Goal: Information Seeking & Learning: Check status

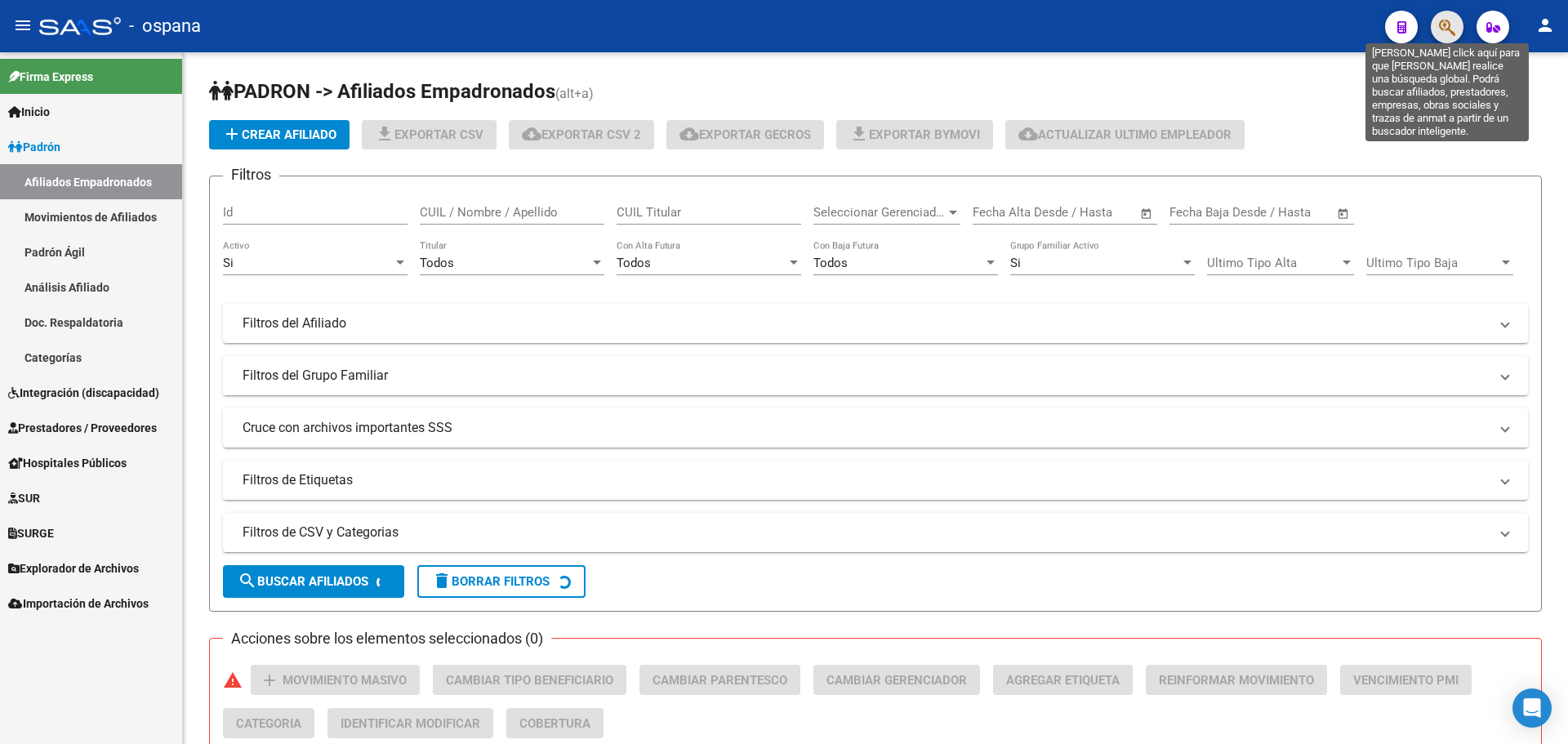
click at [1449, 24] on icon "button" at bounding box center [1447, 27] width 16 height 19
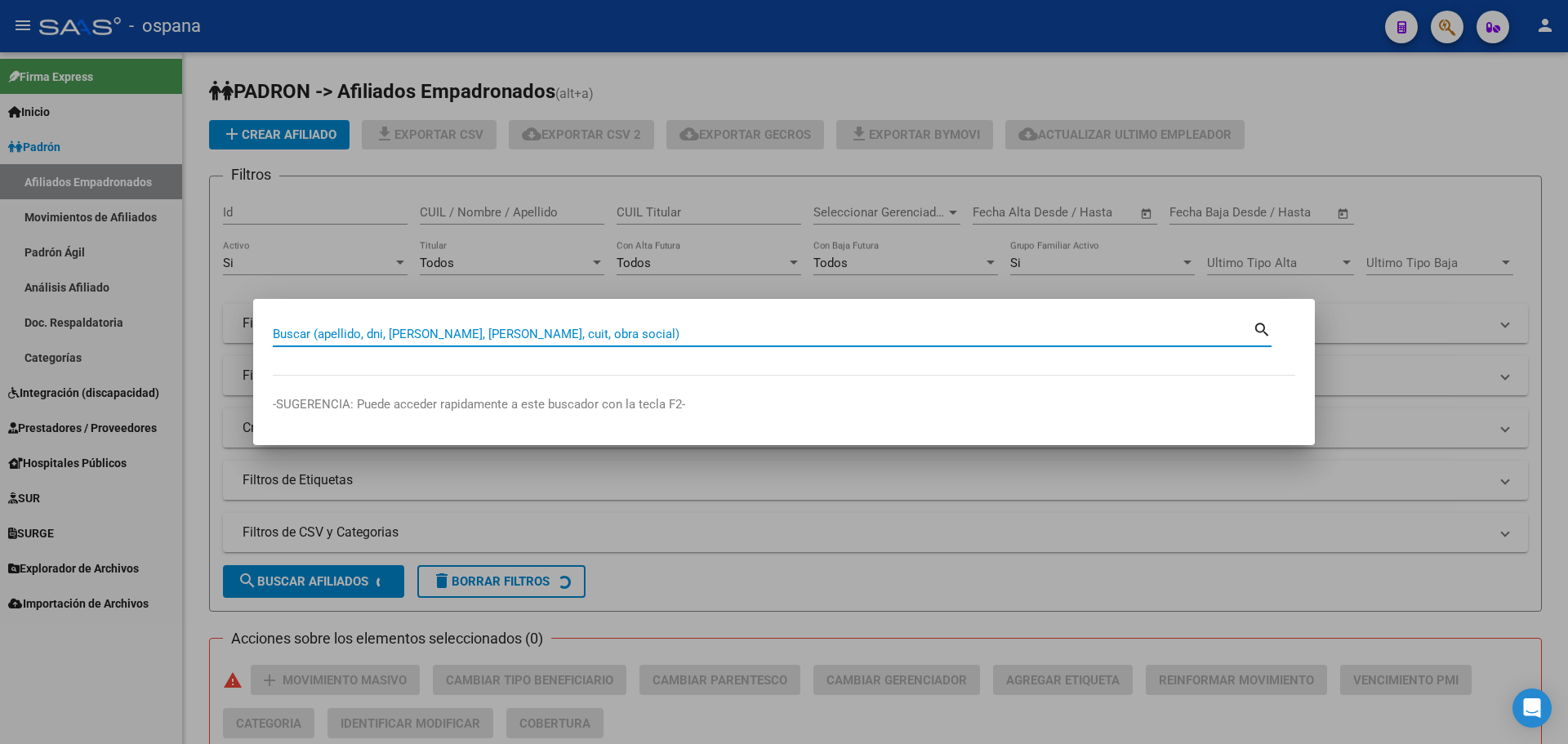
click at [379, 332] on input "Buscar (apellido, dni, [PERSON_NAME], [PERSON_NAME], cuit, obra social)" at bounding box center [762, 334] width 980 height 15
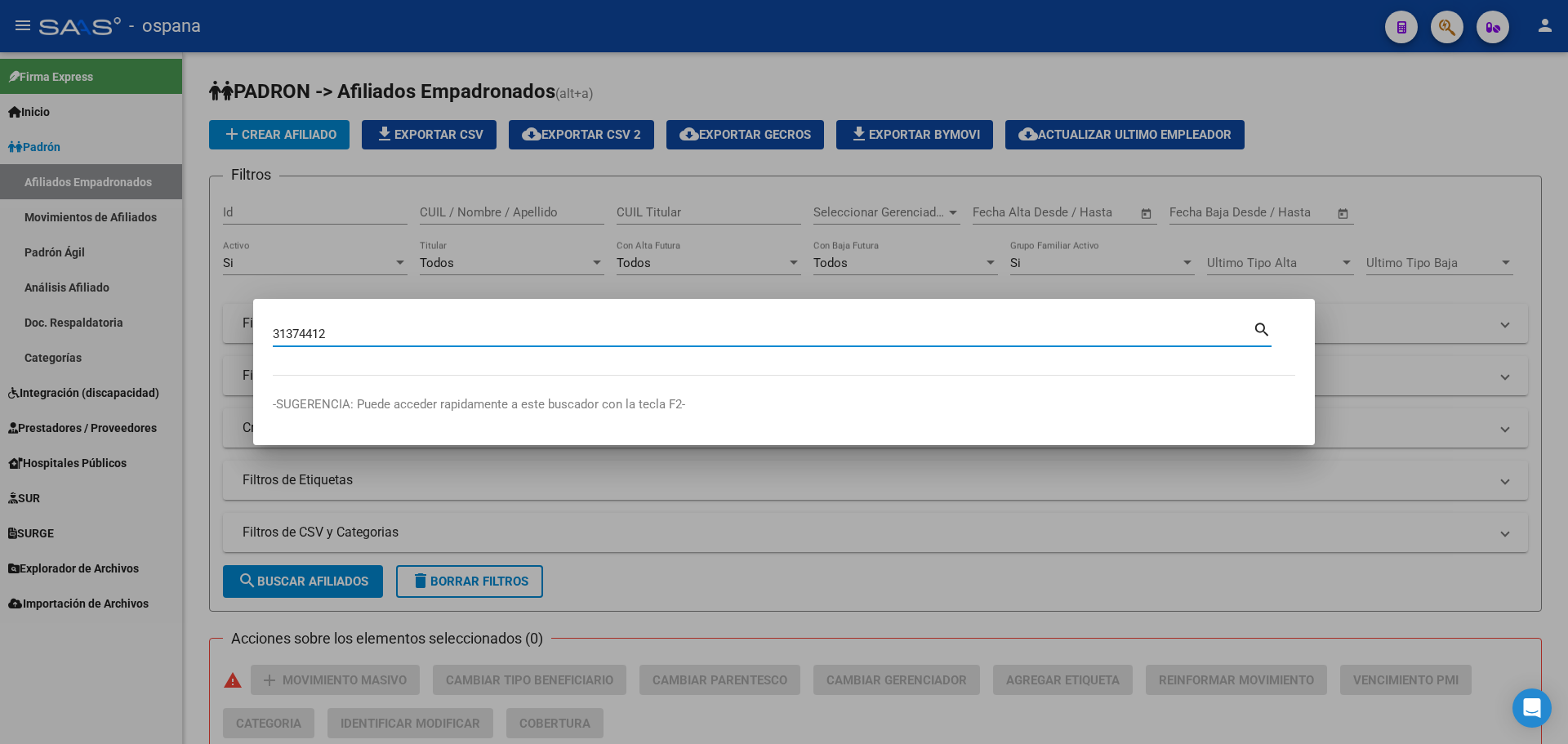
type input "31374412"
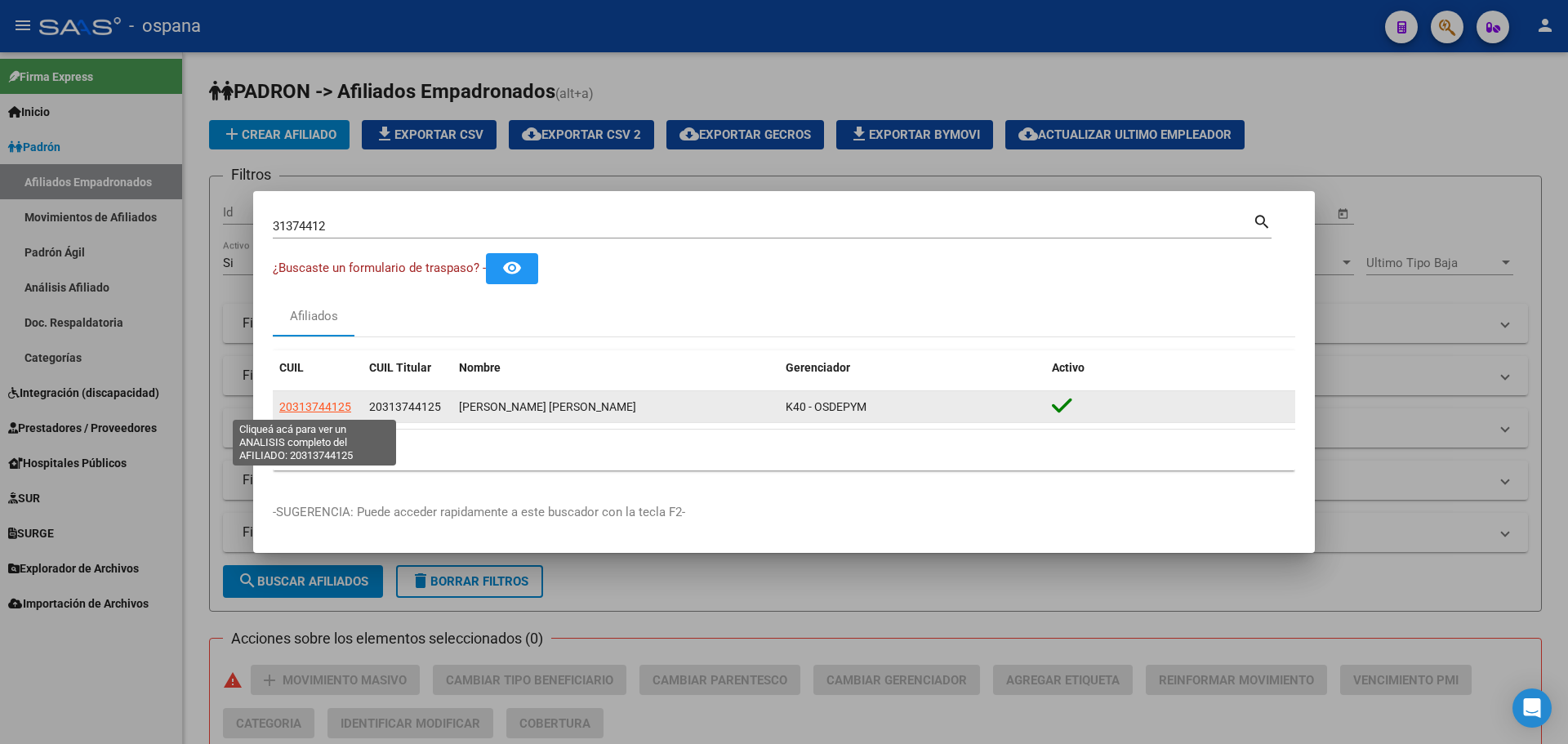
click at [313, 401] on span "20313744125" at bounding box center [315, 407] width 72 height 13
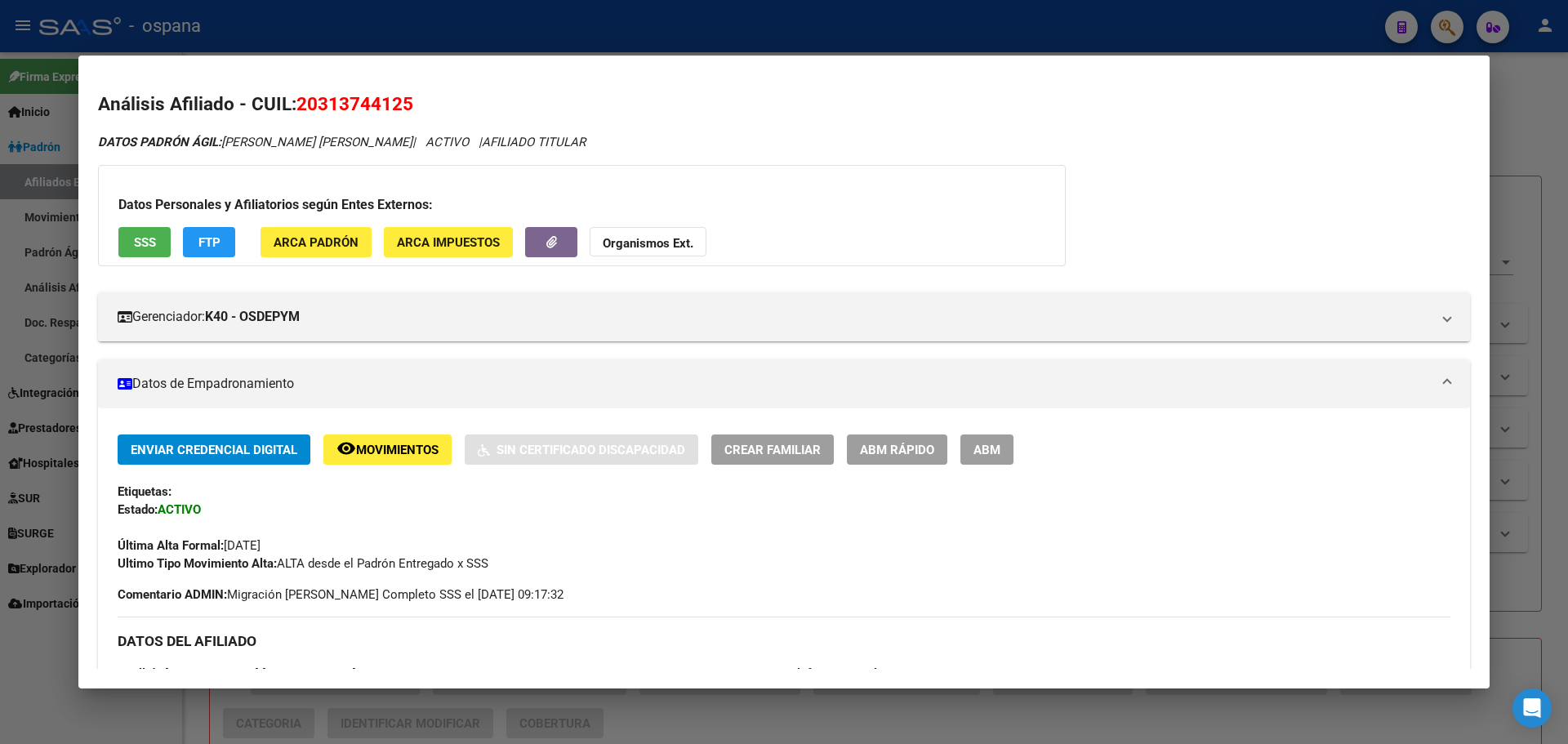
click at [160, 255] on button "SSS" at bounding box center [144, 242] width 52 height 30
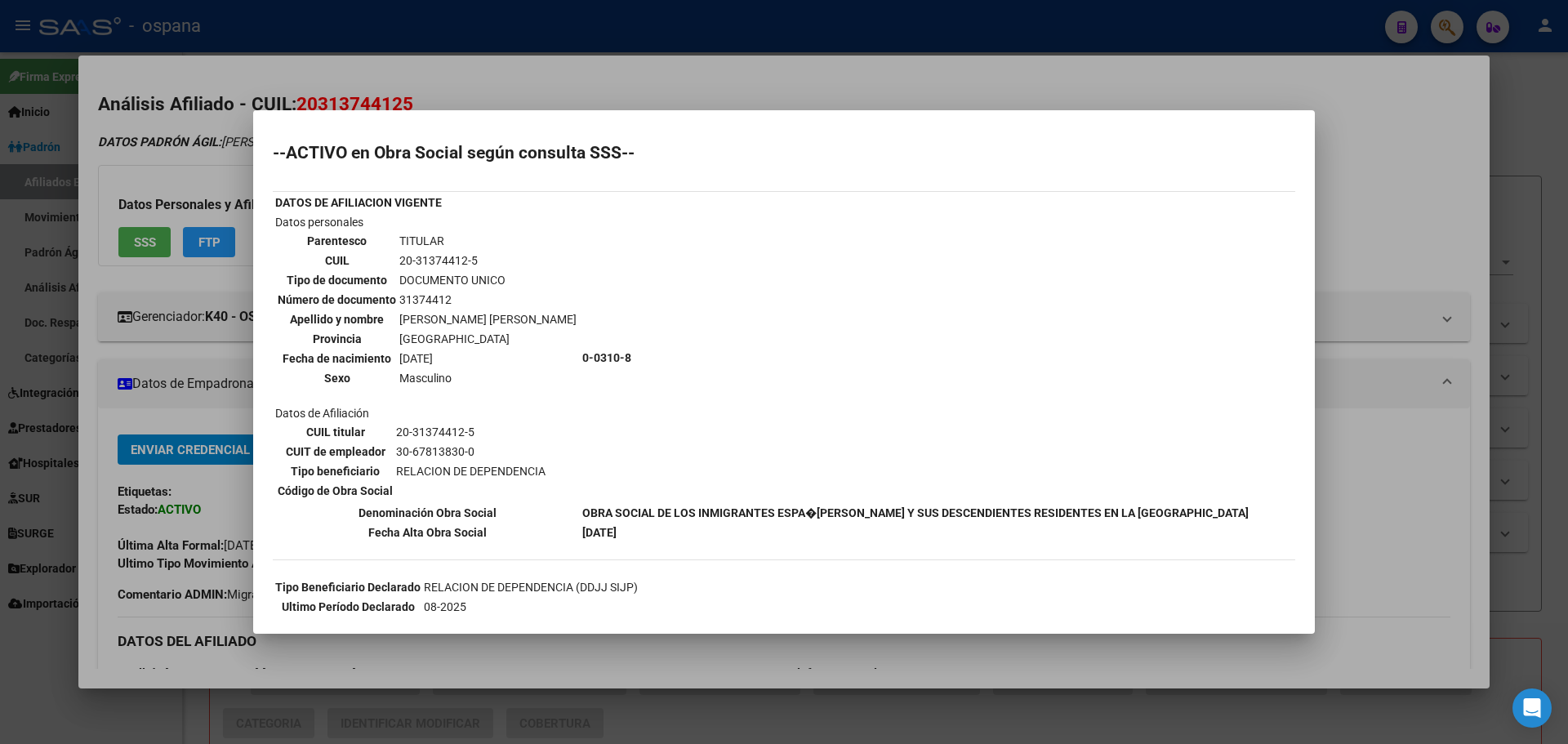
click at [477, 79] on div at bounding box center [784, 372] width 1568 height 744
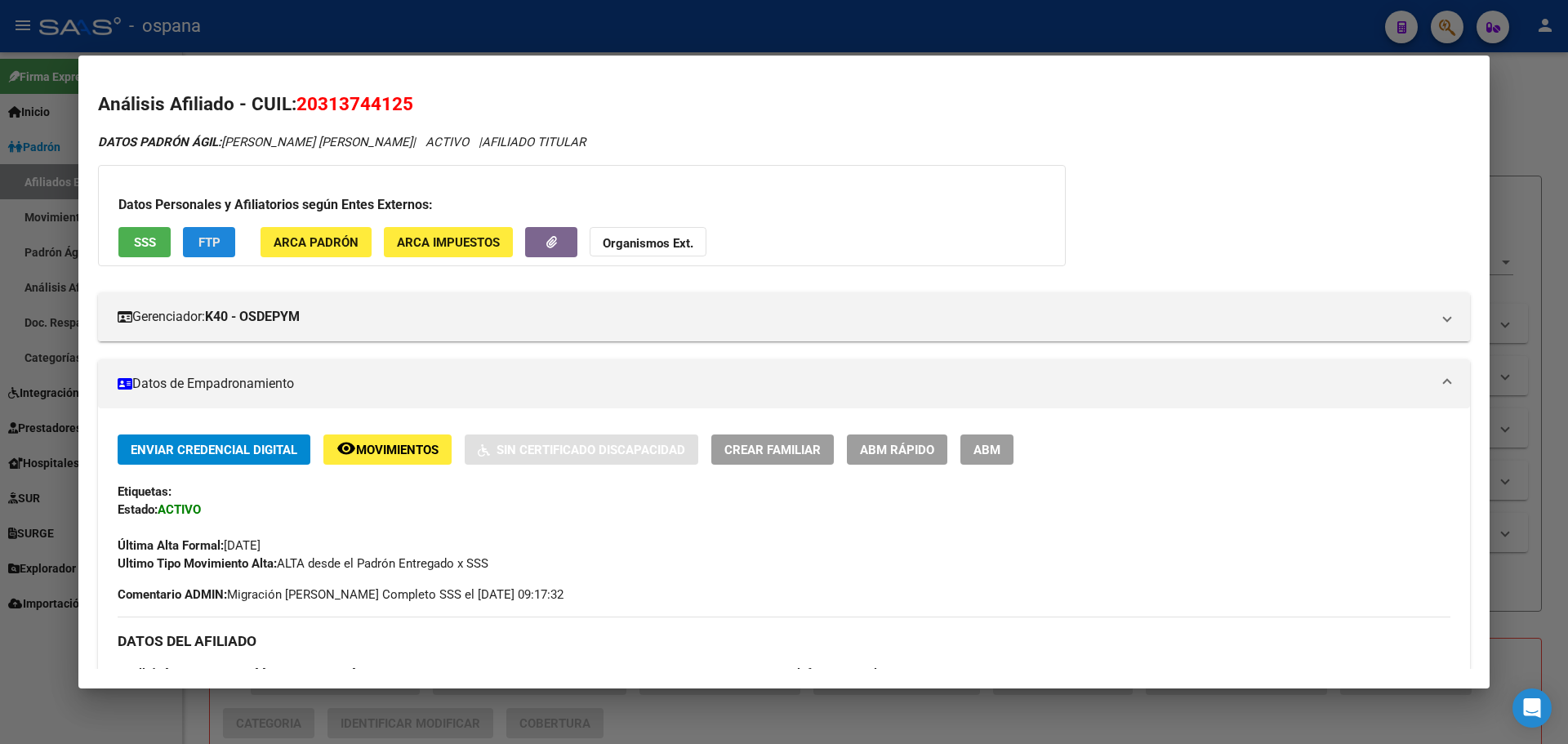
click at [215, 248] on span "FTP" at bounding box center [209, 242] width 22 height 15
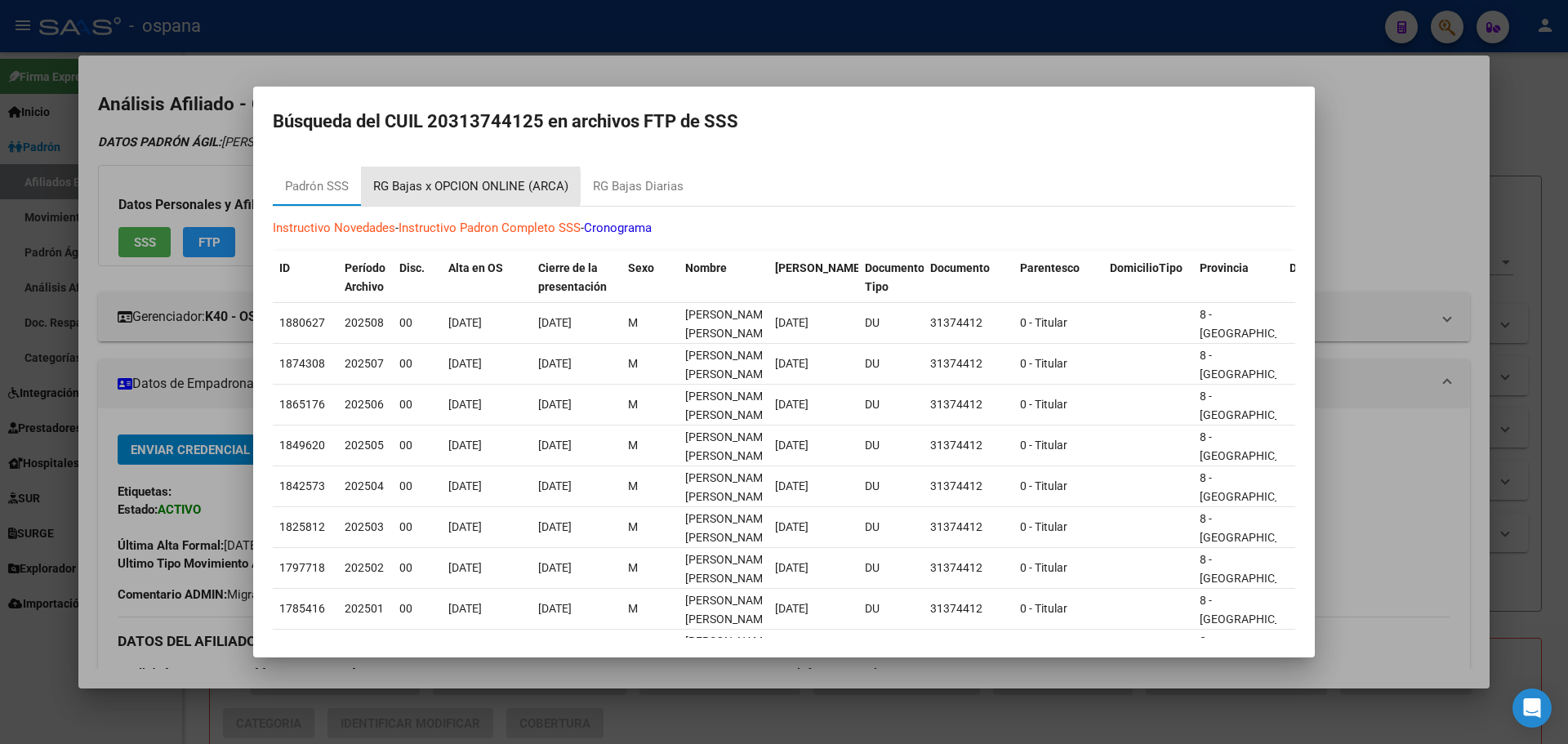
click at [440, 187] on div "RG Bajas x OPCION ONLINE (ARCA)" at bounding box center [470, 186] width 195 height 19
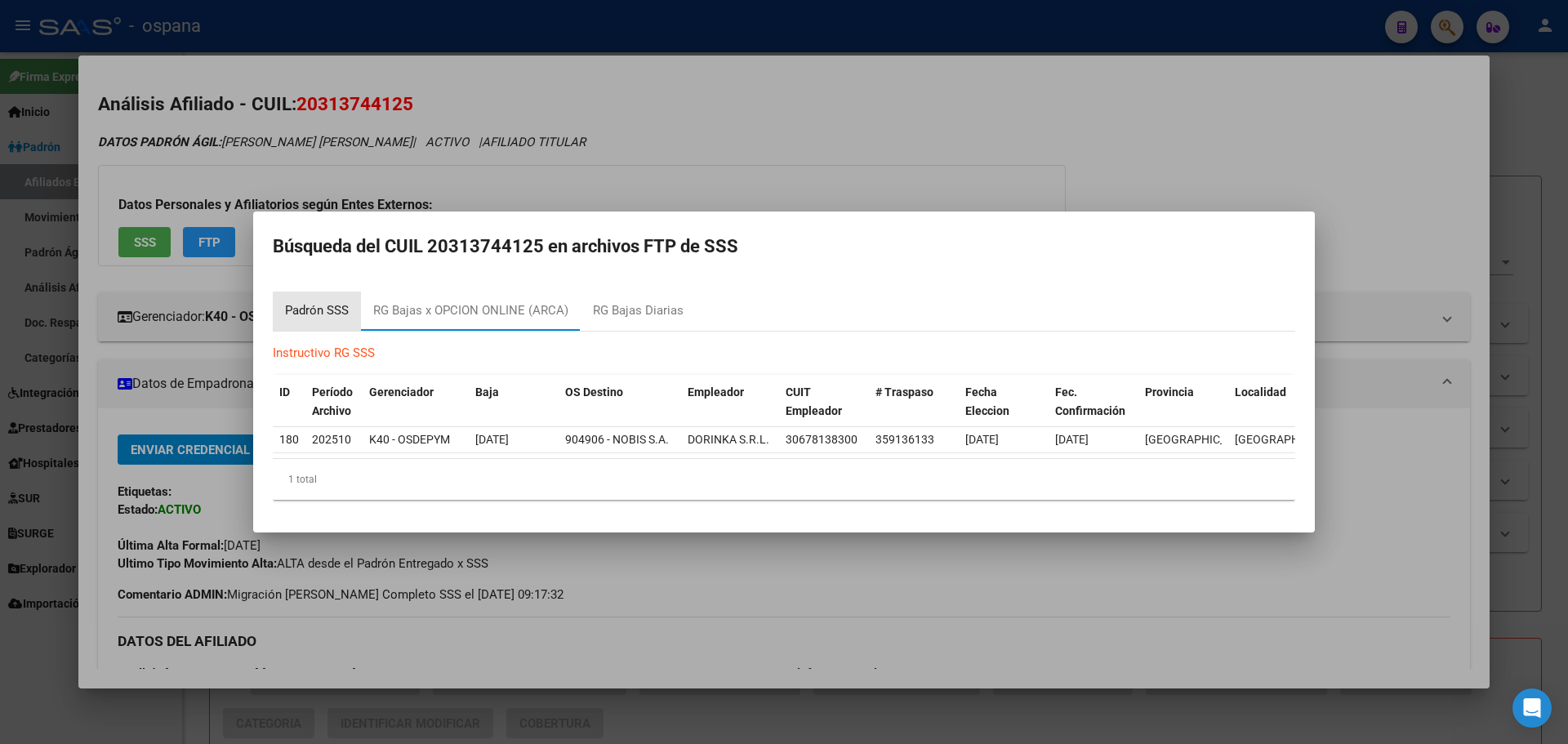
click at [327, 302] on div "Padrón SSS" at bounding box center [317, 311] width 64 height 19
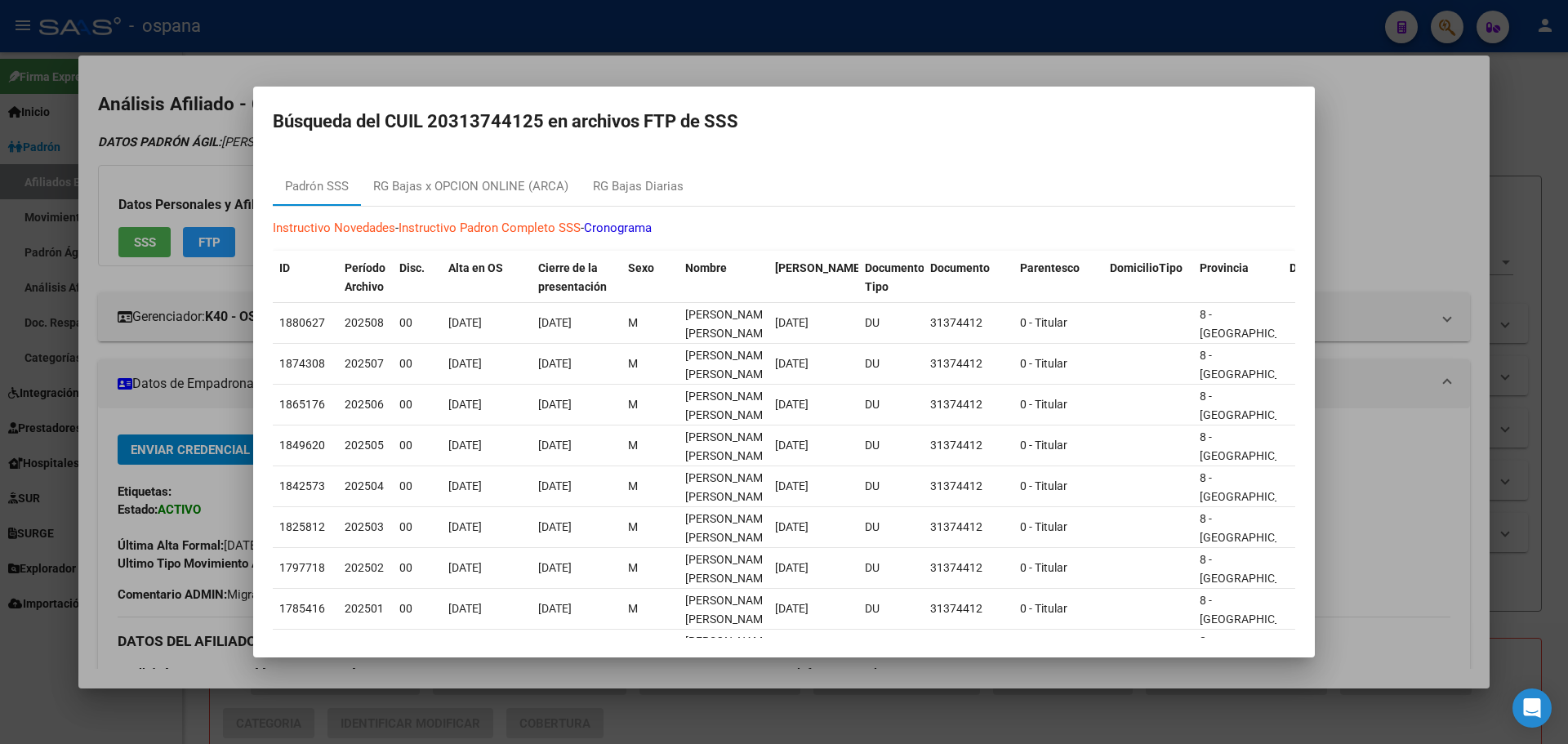
click at [112, 413] on div at bounding box center [784, 372] width 1568 height 744
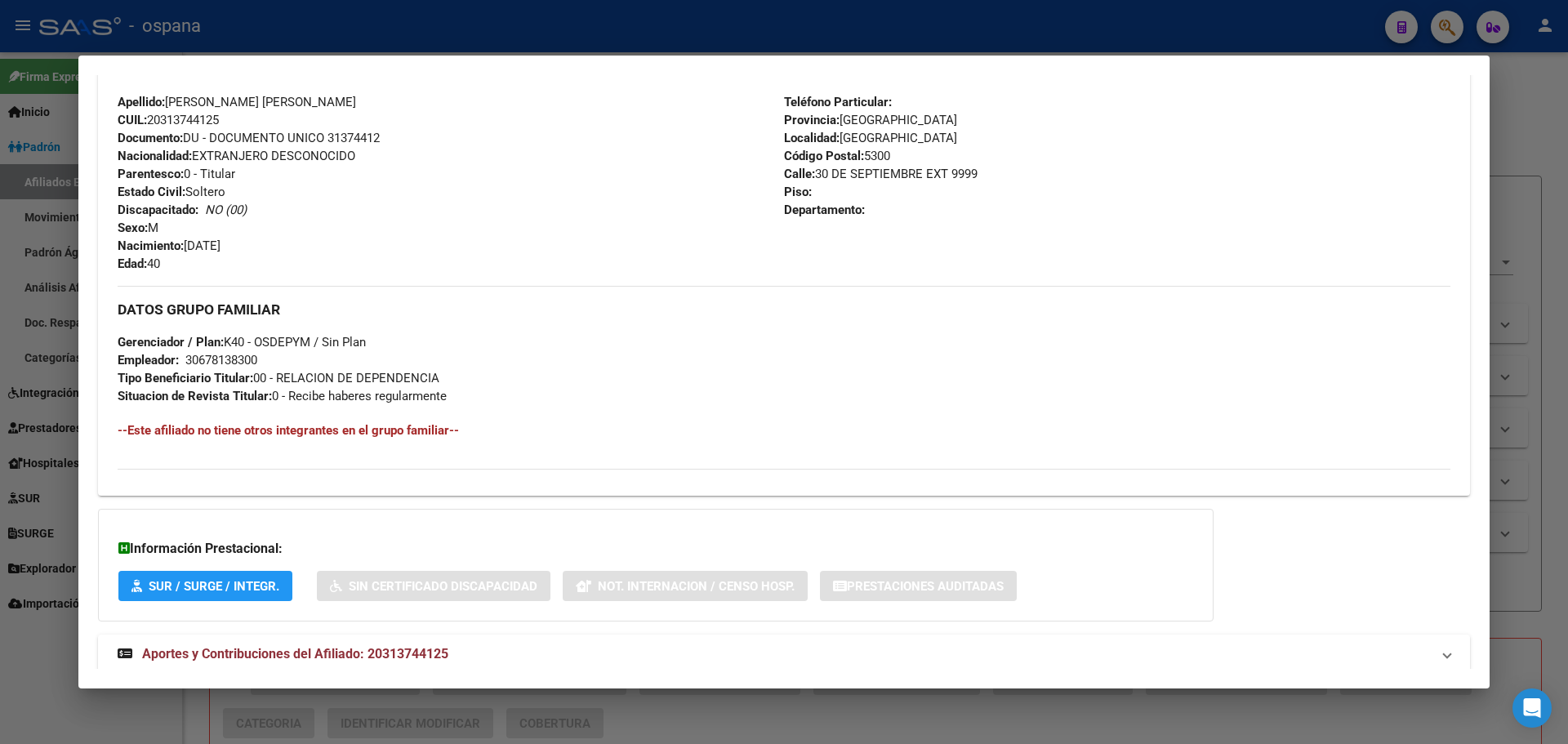
scroll to position [614, 0]
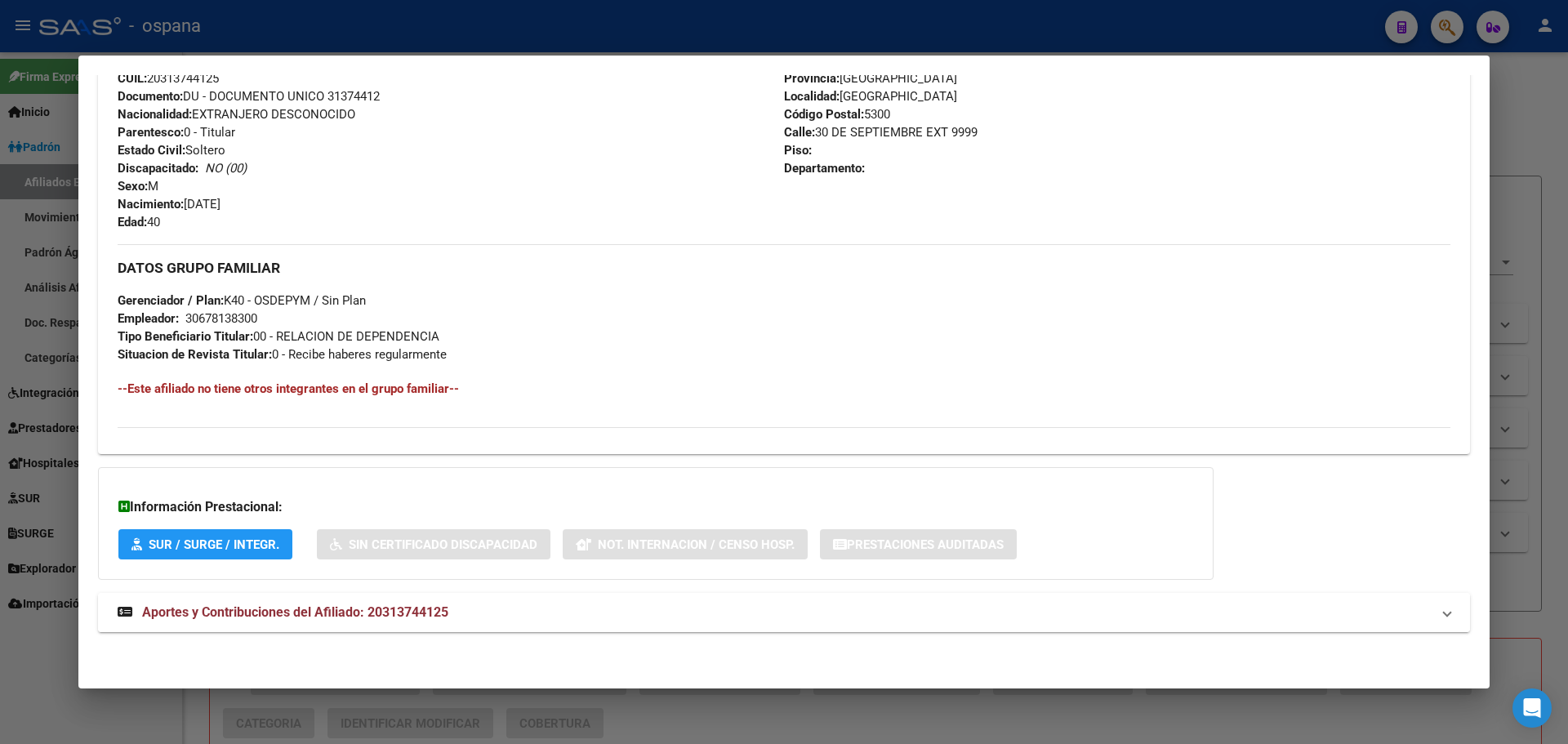
click at [243, 611] on span "Aportes y Contribuciones del Afiliado: 20313744125" at bounding box center [295, 612] width 306 height 16
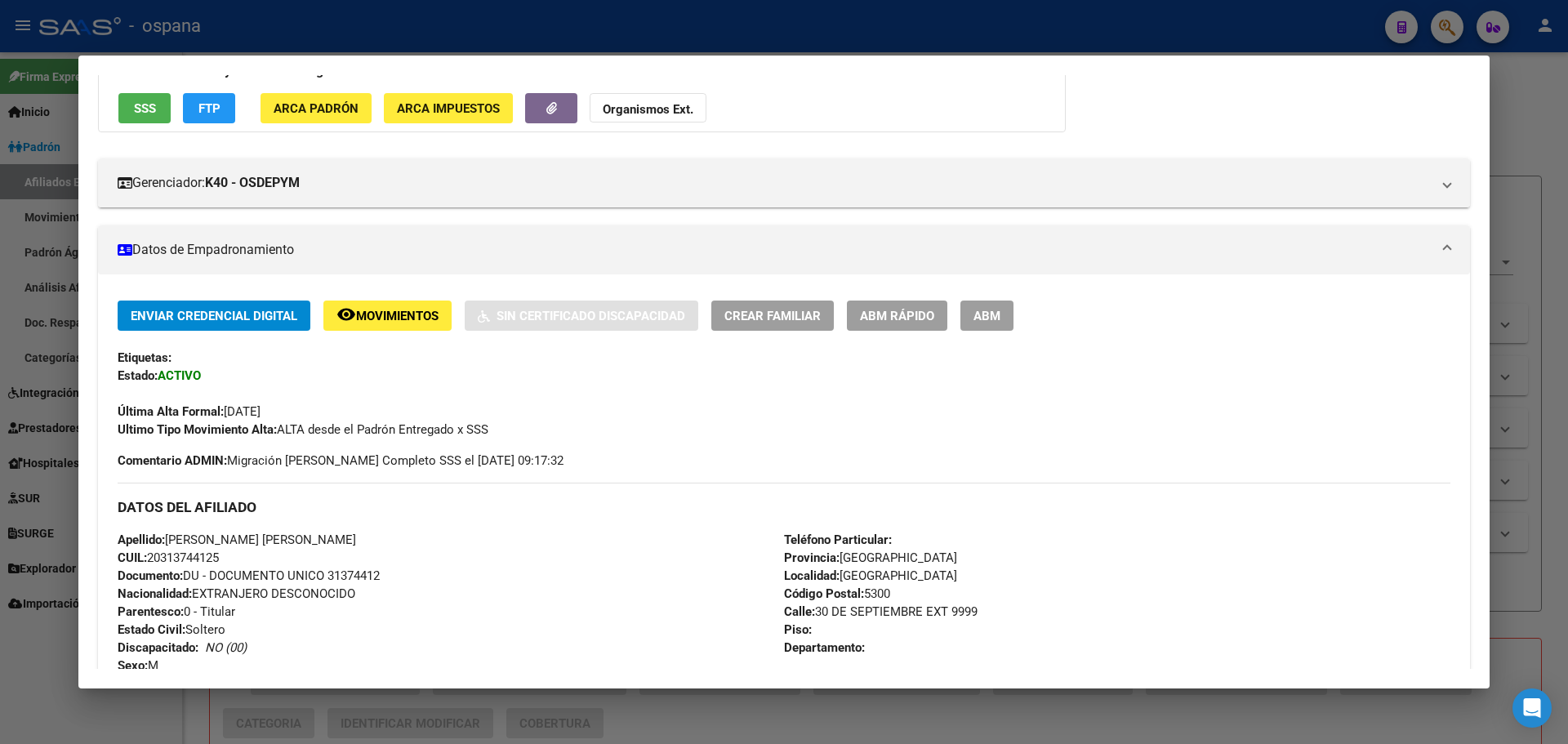
scroll to position [0, 0]
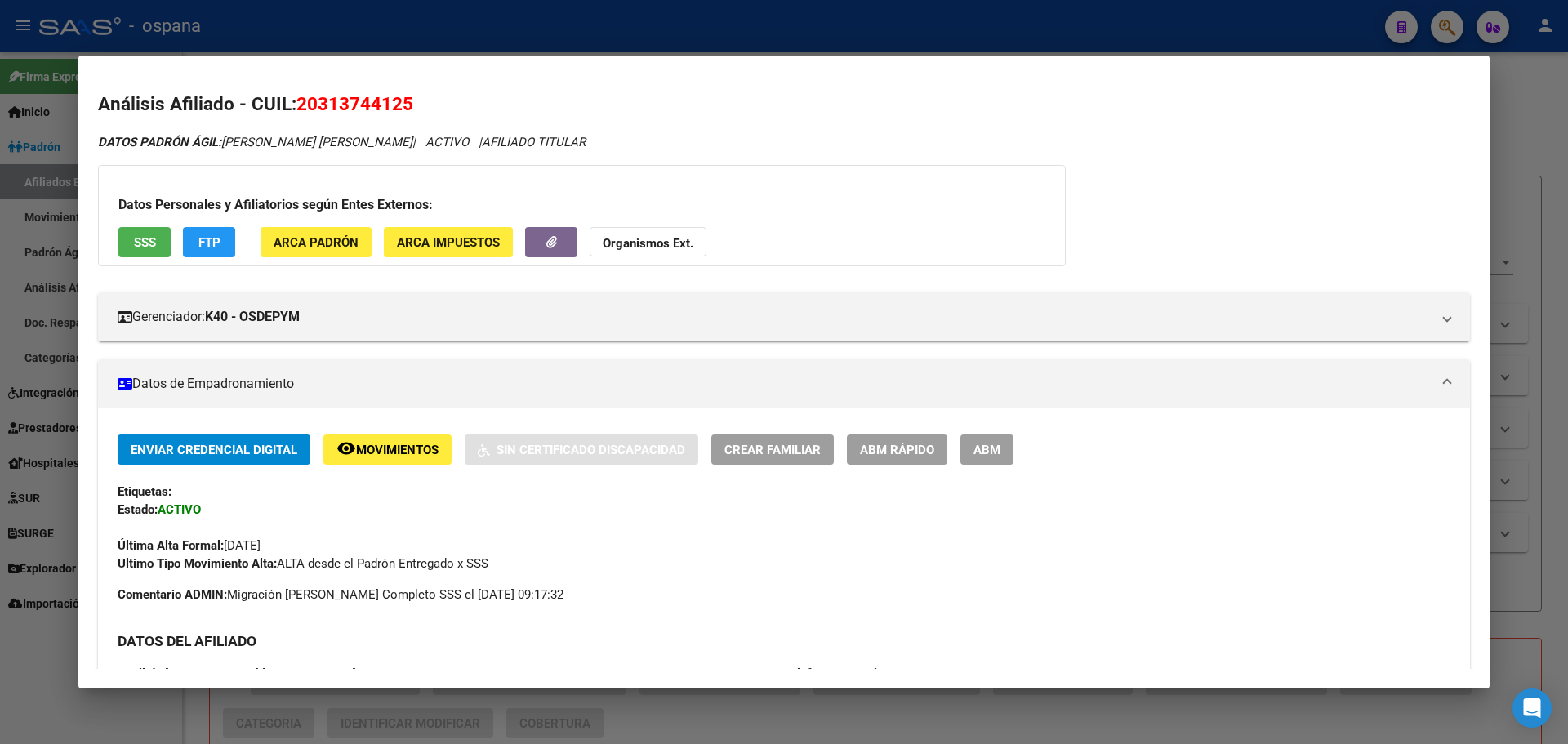
click at [680, 29] on div at bounding box center [784, 372] width 1568 height 744
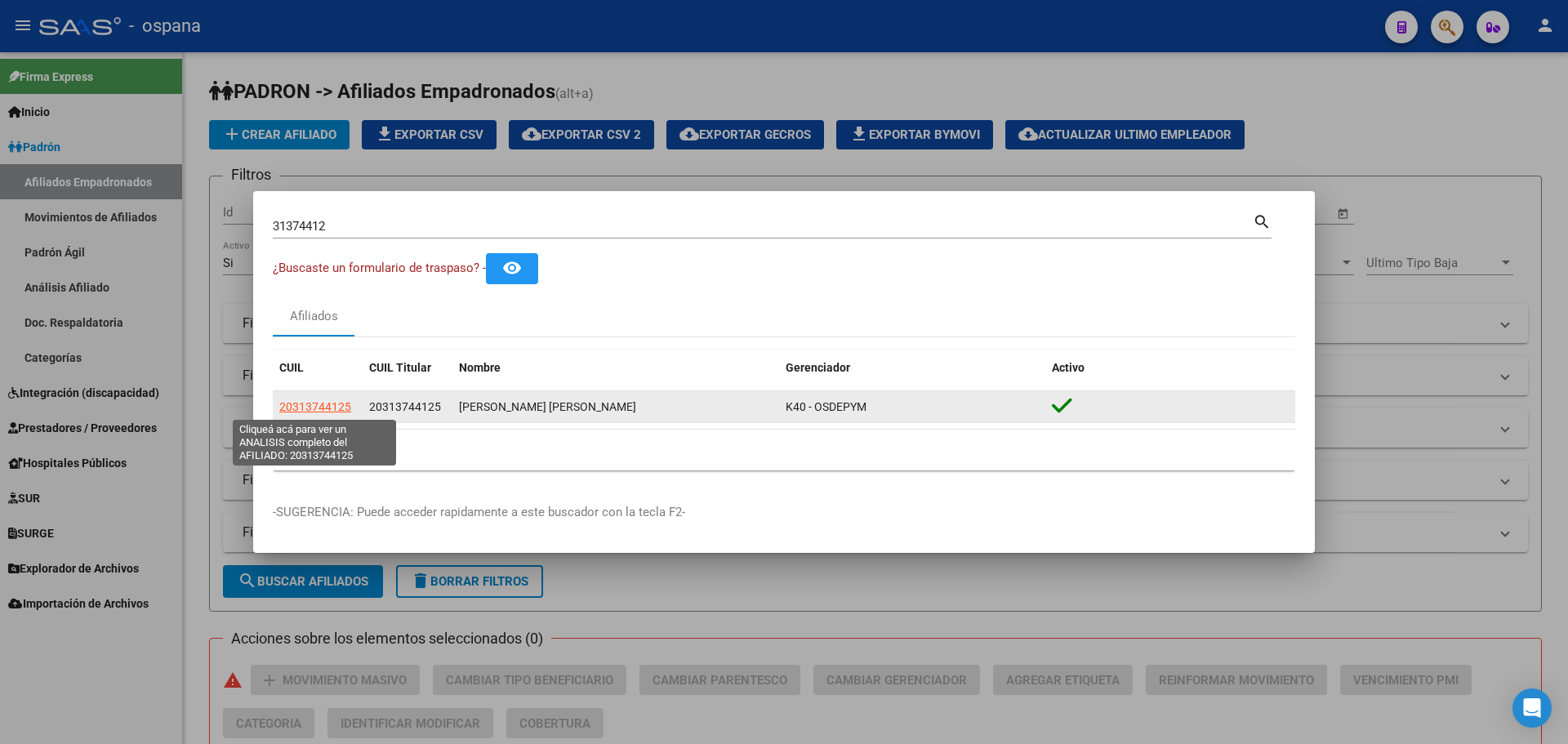
click at [343, 407] on span "20313744125" at bounding box center [315, 407] width 72 height 13
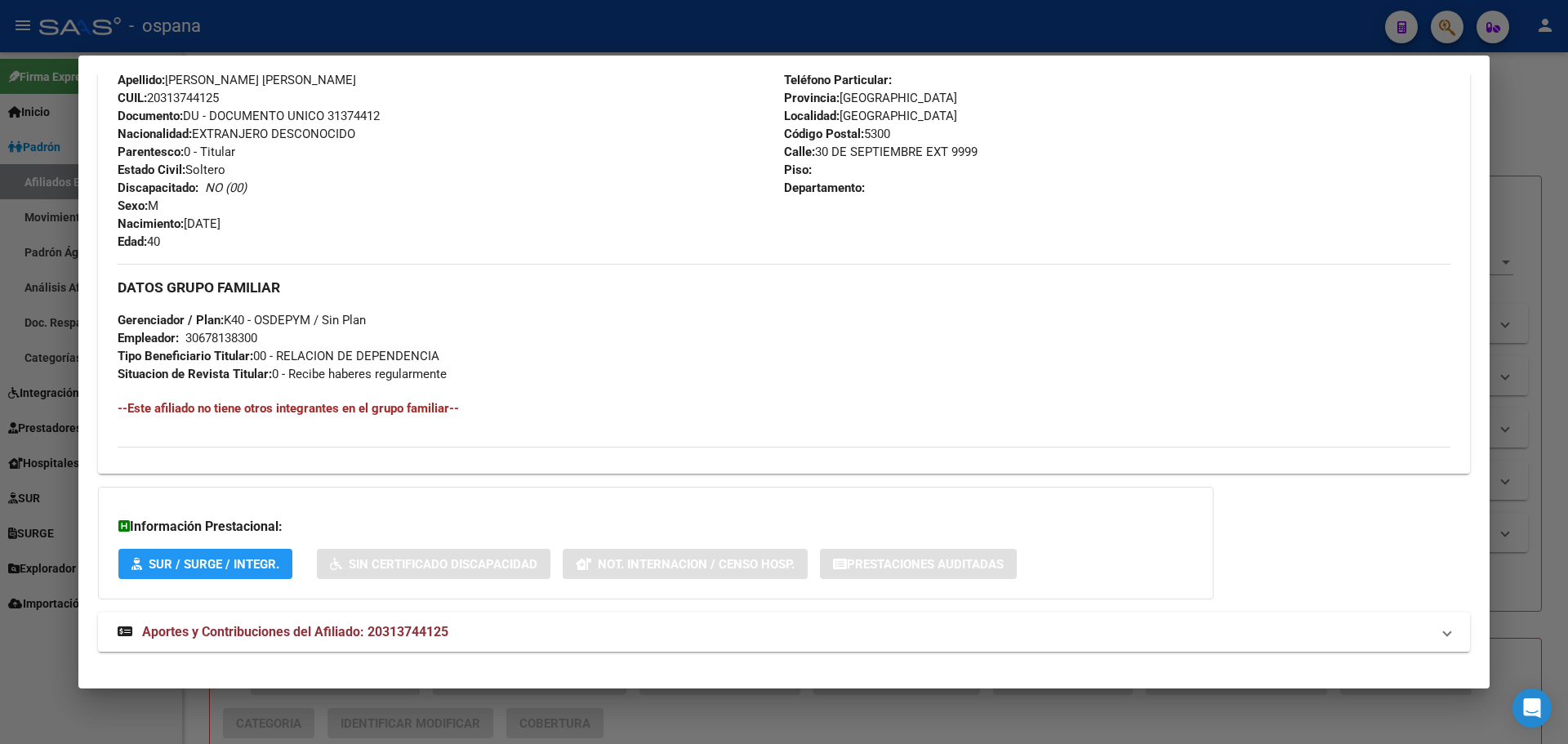
scroll to position [614, 0]
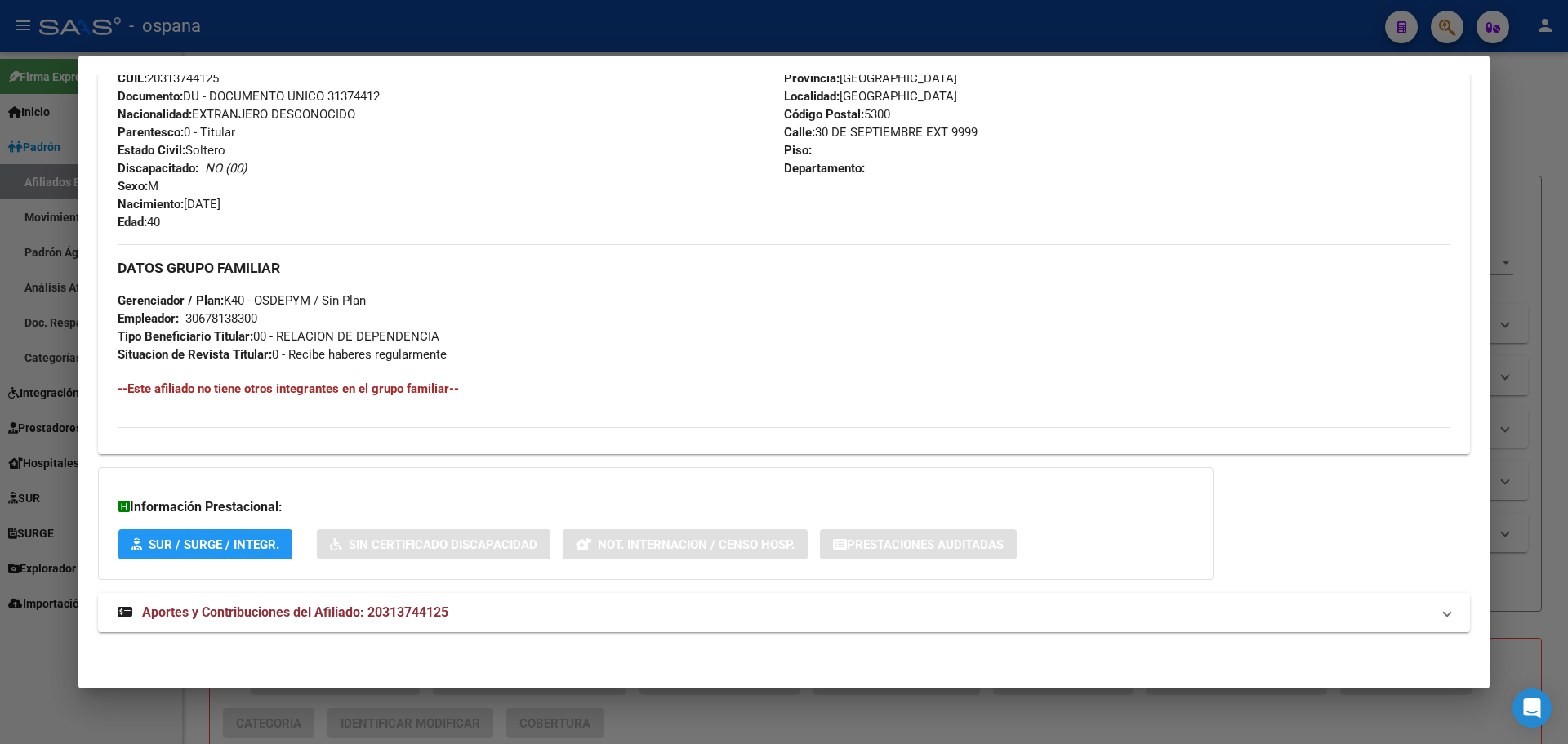
click at [305, 616] on span "Aportes y Contribuciones del Afiliado: 20313744125" at bounding box center [295, 612] width 306 height 16
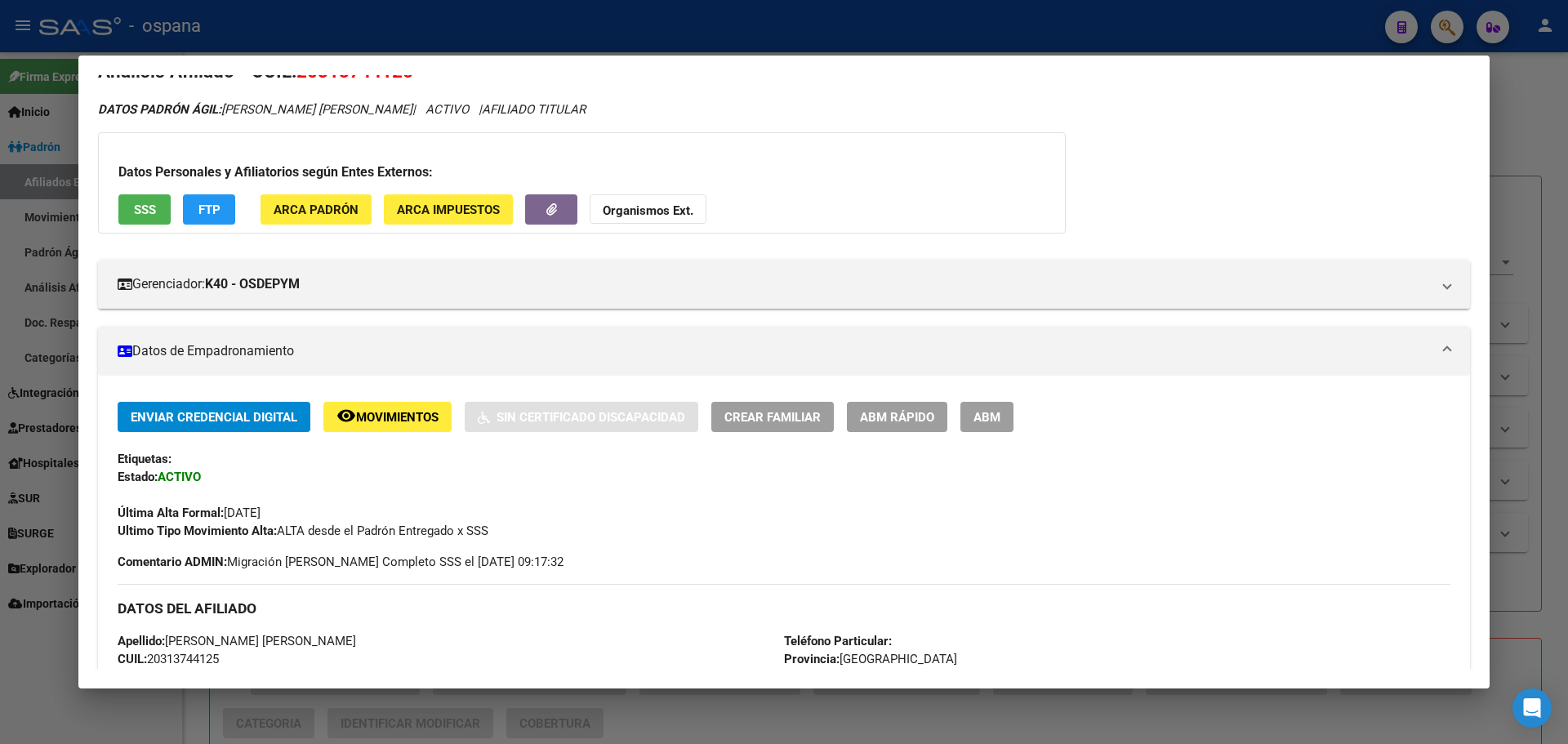
scroll to position [0, 0]
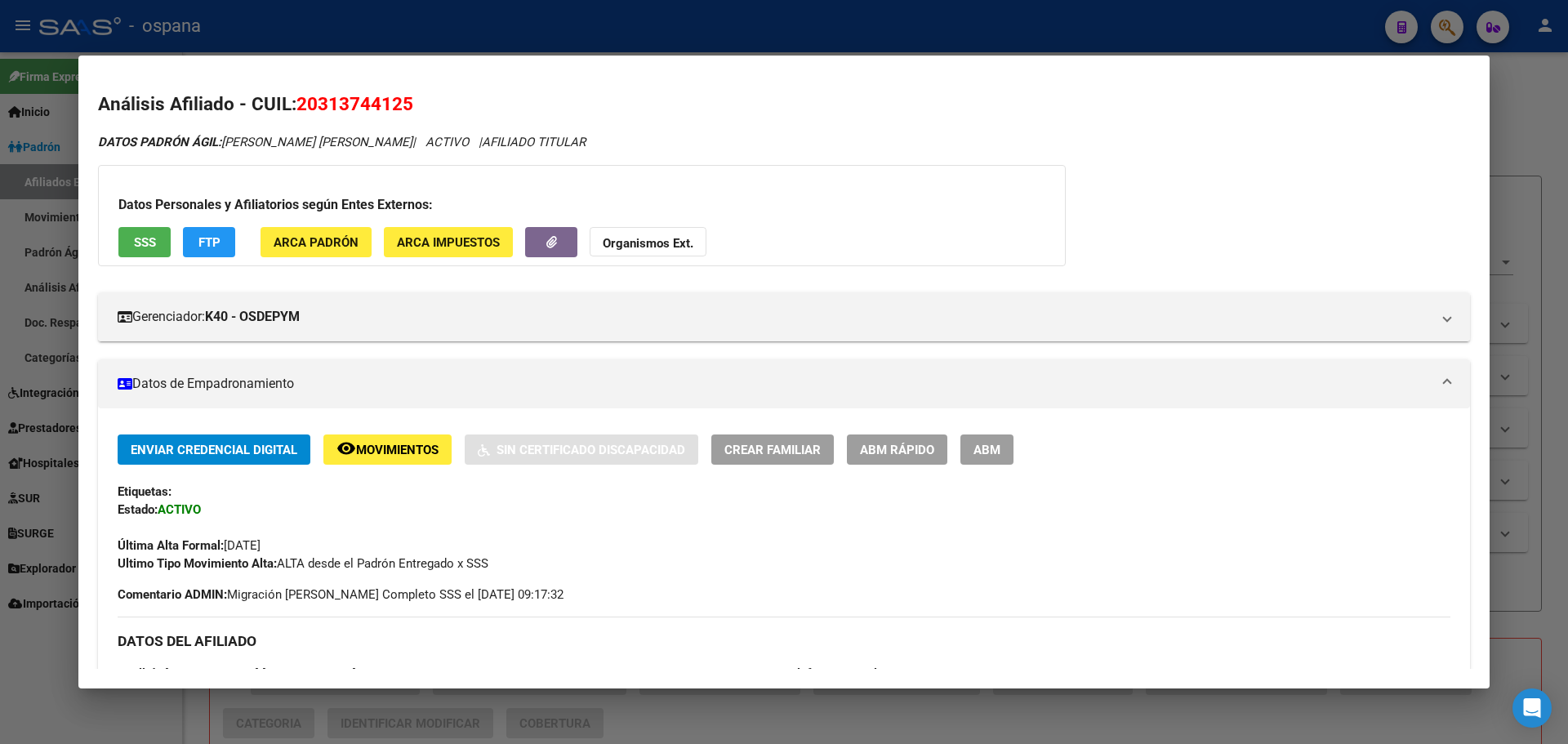
click at [214, 254] on button "FTP" at bounding box center [209, 242] width 52 height 30
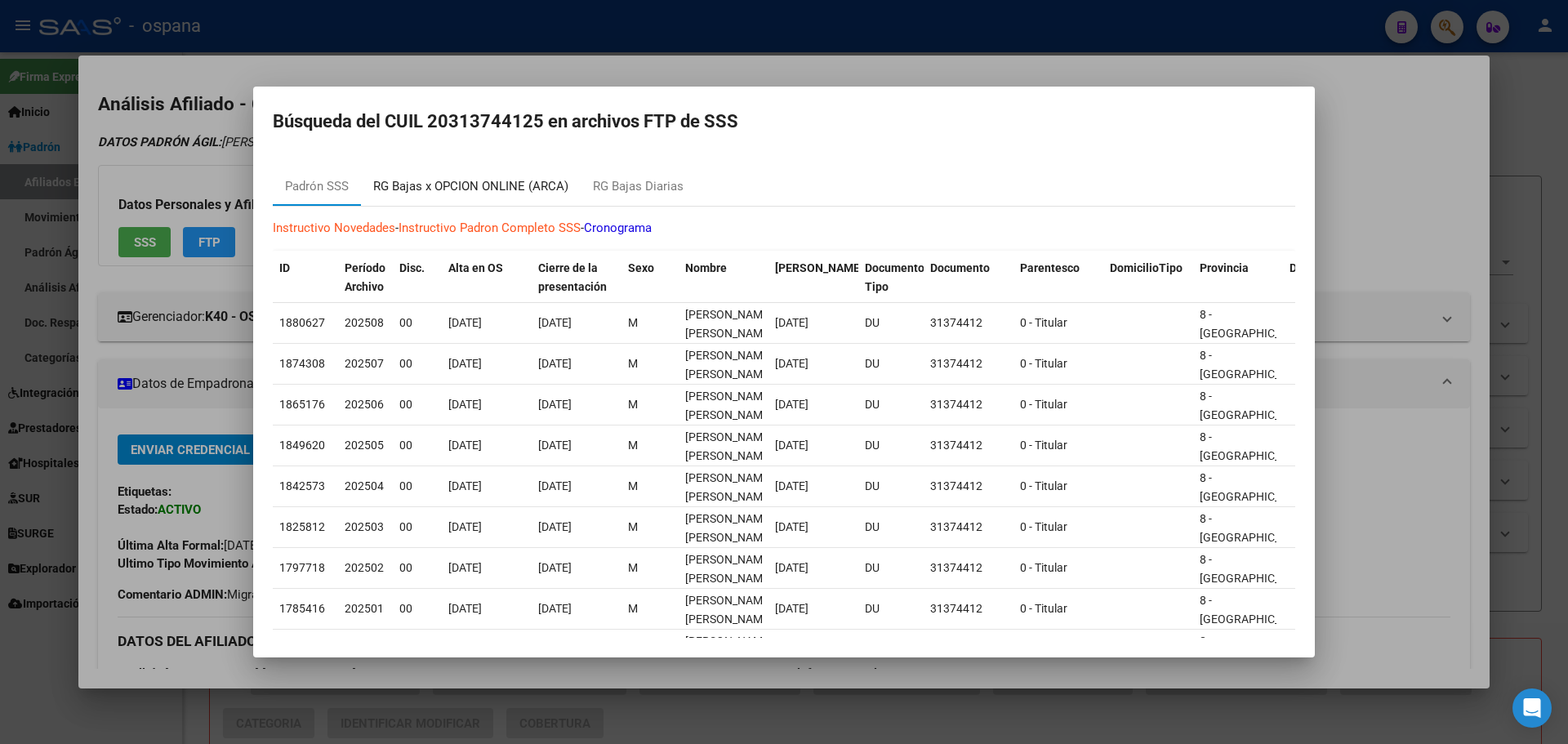
click at [397, 195] on div "RG Bajas x OPCION ONLINE (ARCA)" at bounding box center [470, 186] width 195 height 19
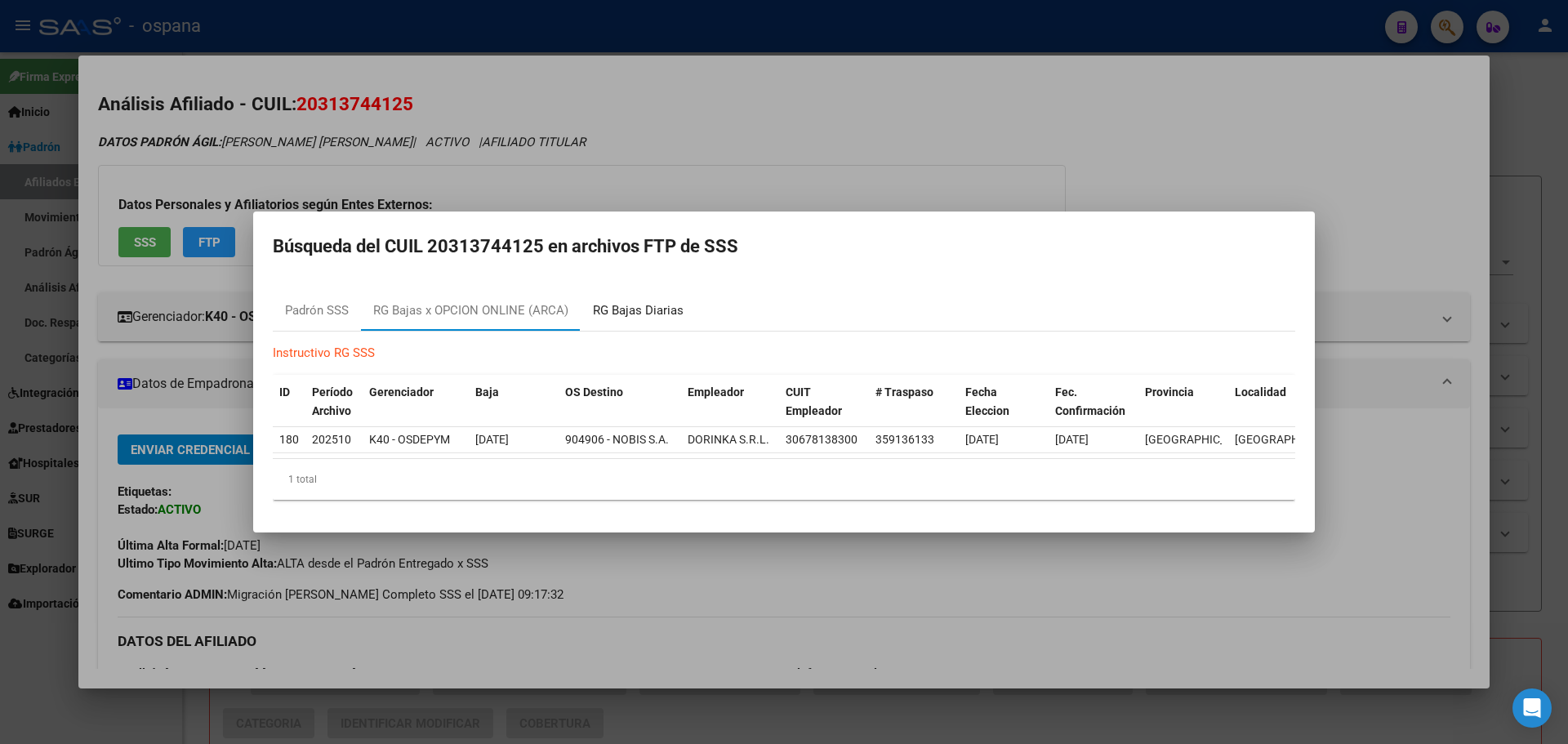
click at [619, 305] on div "RG Bajas Diarias" at bounding box center [639, 311] width 91 height 19
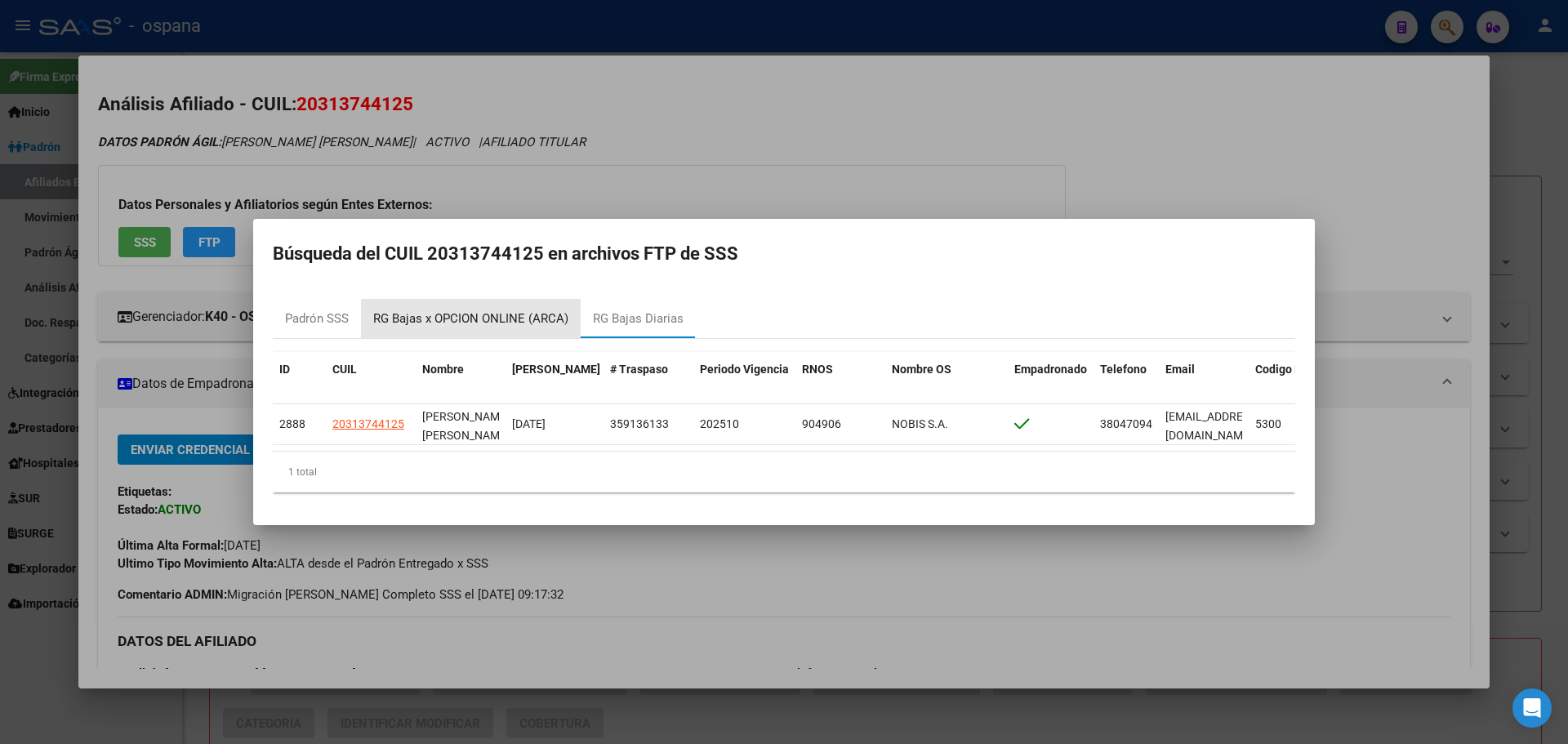
click at [444, 315] on div "RG Bajas x OPCION ONLINE (ARCA)" at bounding box center [470, 318] width 195 height 19
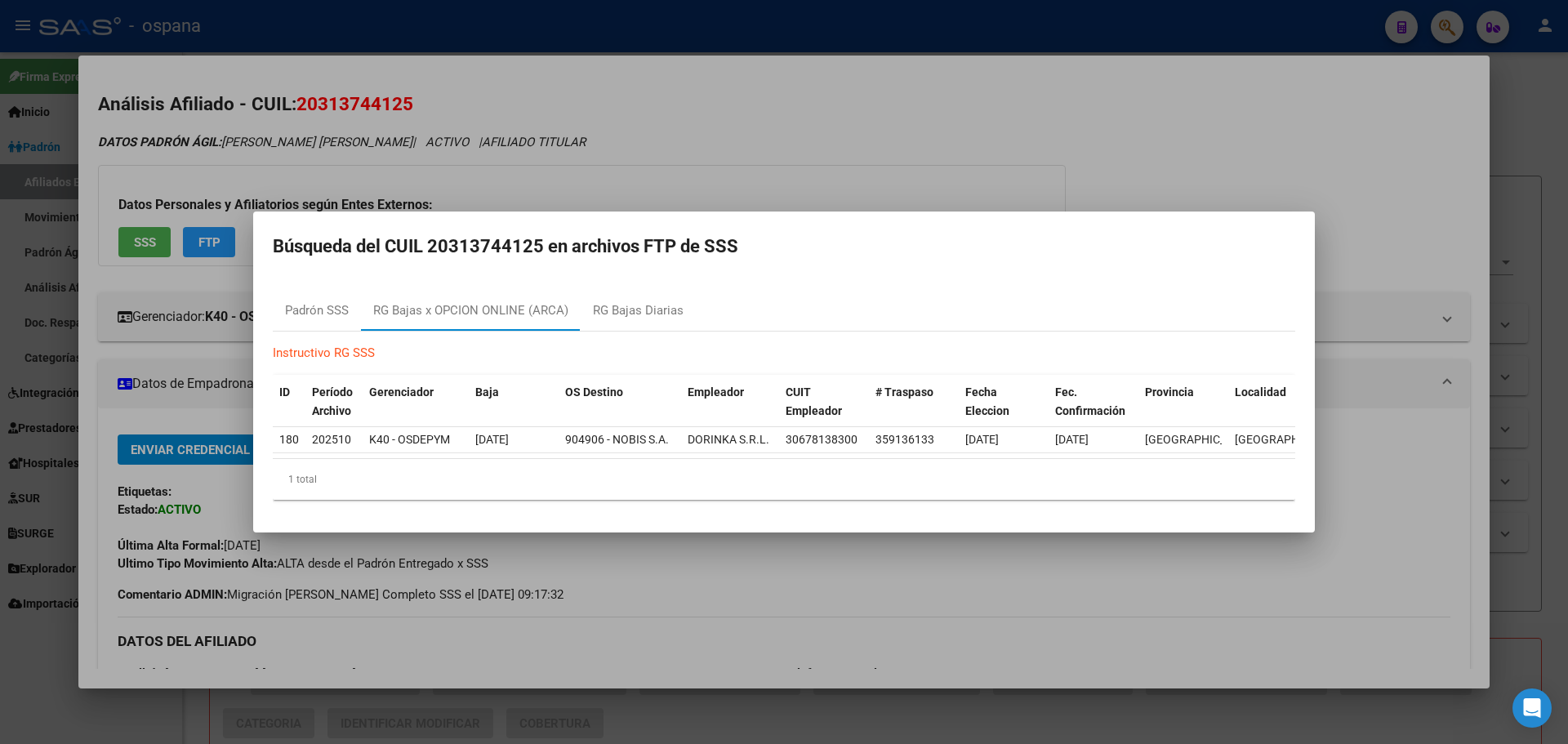
drag, startPoint x: 432, startPoint y: 241, endPoint x: 544, endPoint y: 241, distance: 112.0
click at [544, 241] on h2 "Búsqueda del CUIL 20313744125 en archivos FTP de SSS" at bounding box center [784, 246] width 1022 height 31
copy h2 "20313744125"
